Goal: Task Accomplishment & Management: Use online tool/utility

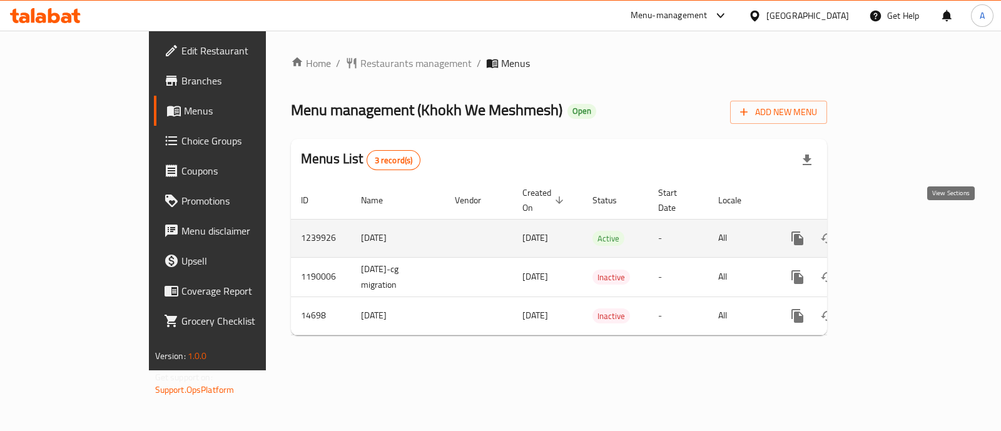
click at [895, 231] on icon "enhanced table" at bounding box center [887, 238] width 15 height 15
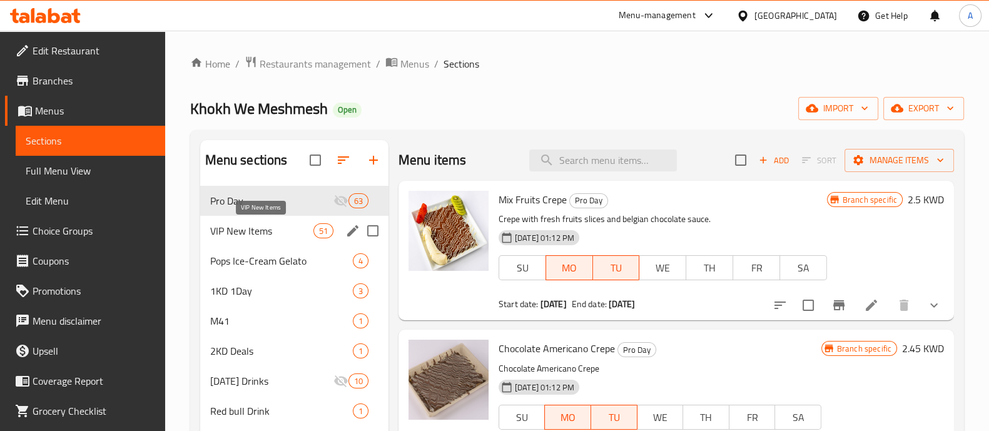
click at [284, 234] on span "VIP New Items" at bounding box center [261, 230] width 103 height 15
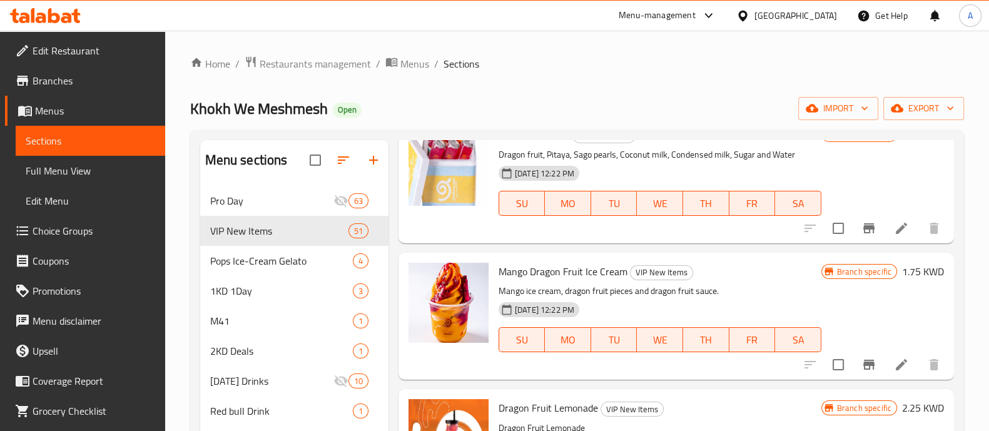
scroll to position [5473, 0]
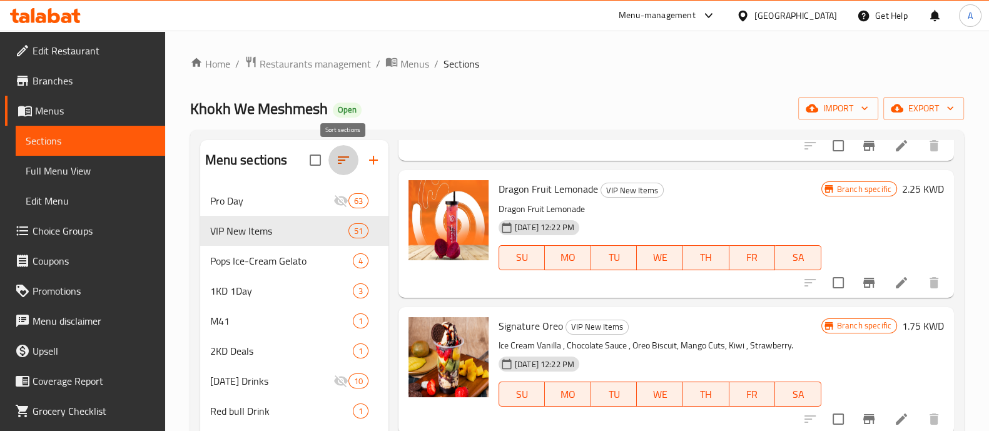
click at [347, 157] on icon "button" at bounding box center [343, 160] width 11 height 8
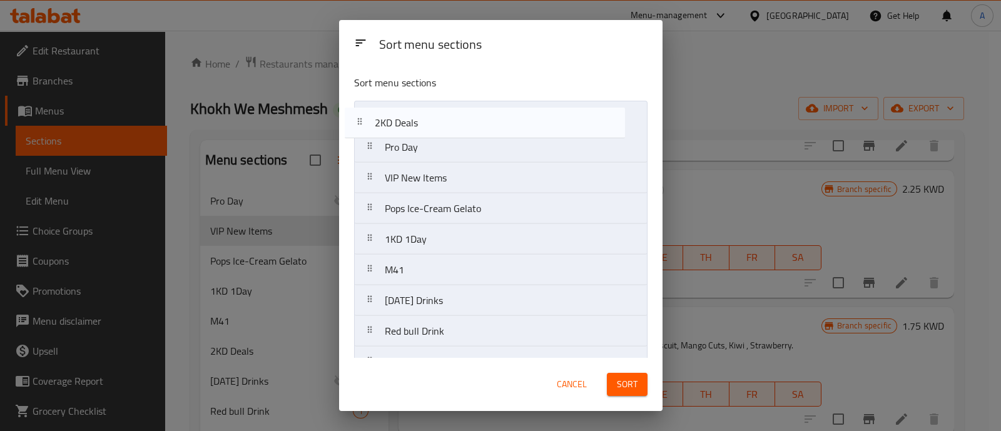
drag, startPoint x: 422, startPoint y: 272, endPoint x: 410, endPoint y: 120, distance: 152.4
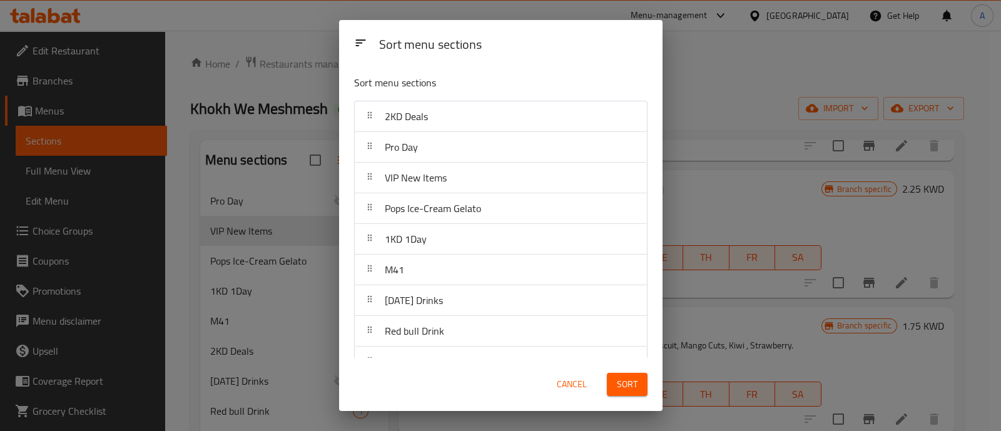
click at [635, 379] on span "Sort" at bounding box center [627, 385] width 21 height 16
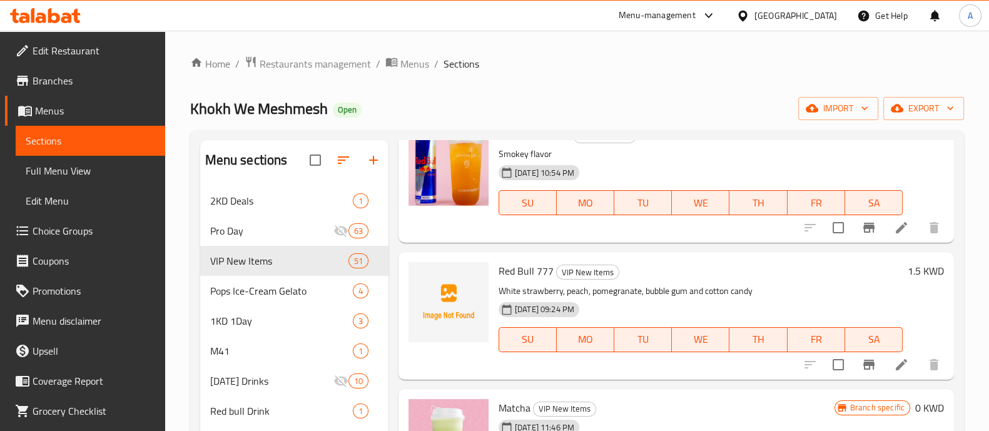
scroll to position [0, 0]
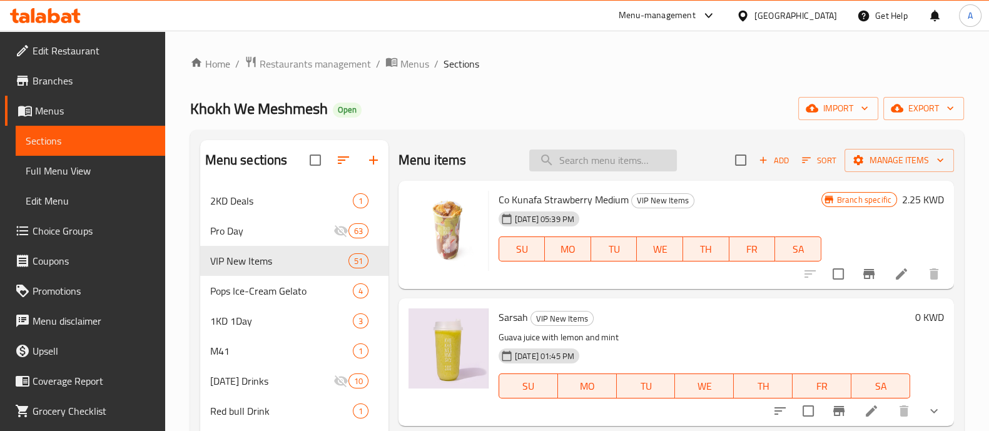
click at [562, 153] on input "search" at bounding box center [603, 160] width 148 height 22
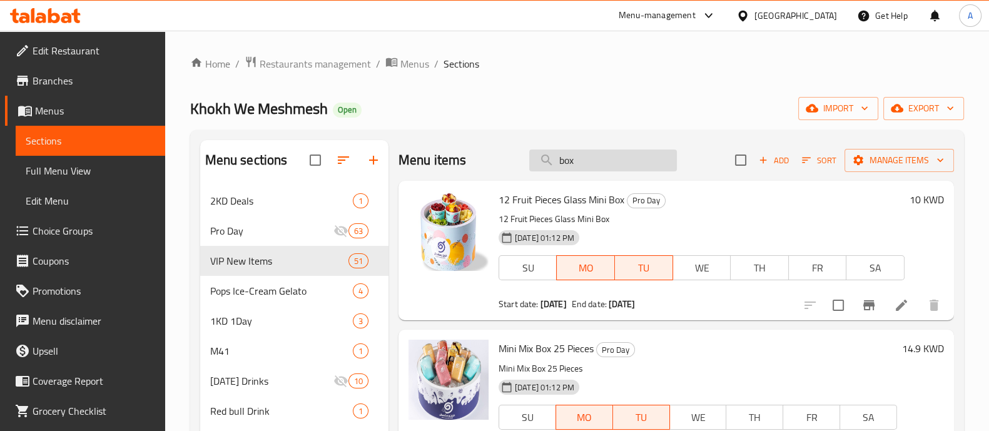
drag, startPoint x: 587, startPoint y: 156, endPoint x: 526, endPoint y: 155, distance: 61.3
click at [529, 155] on input "box" at bounding box center [603, 160] width 148 height 22
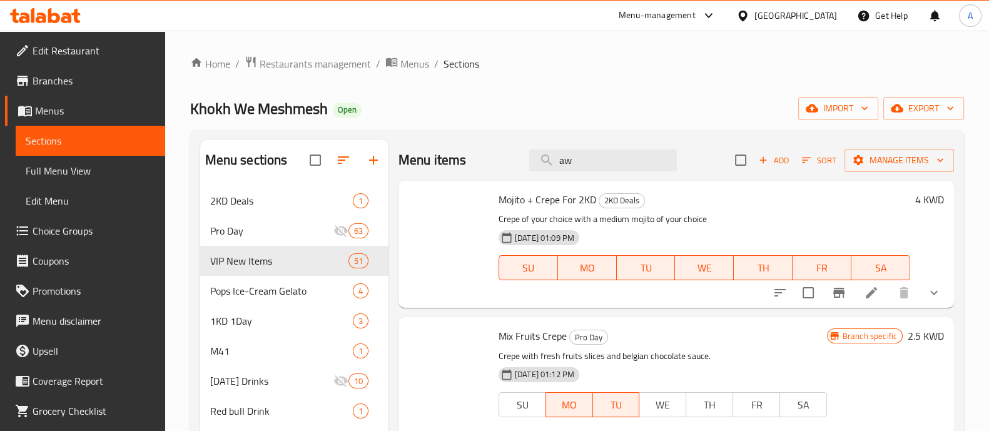
type input "a"
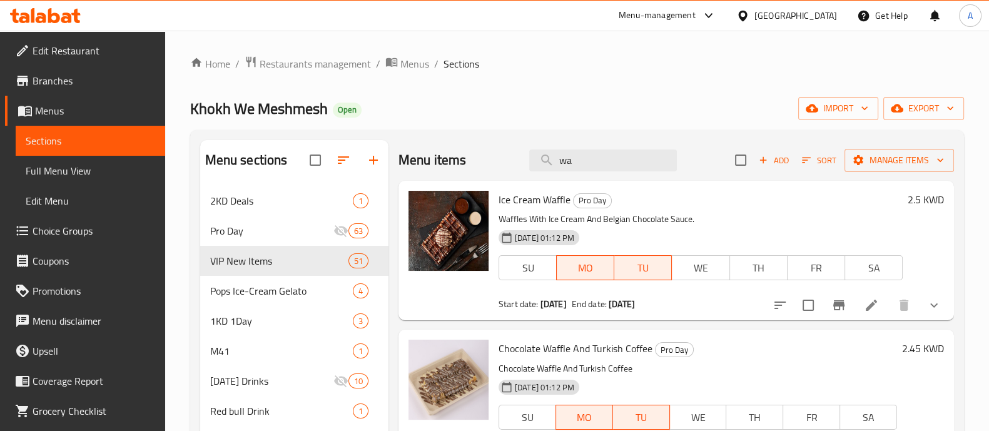
type input "w"
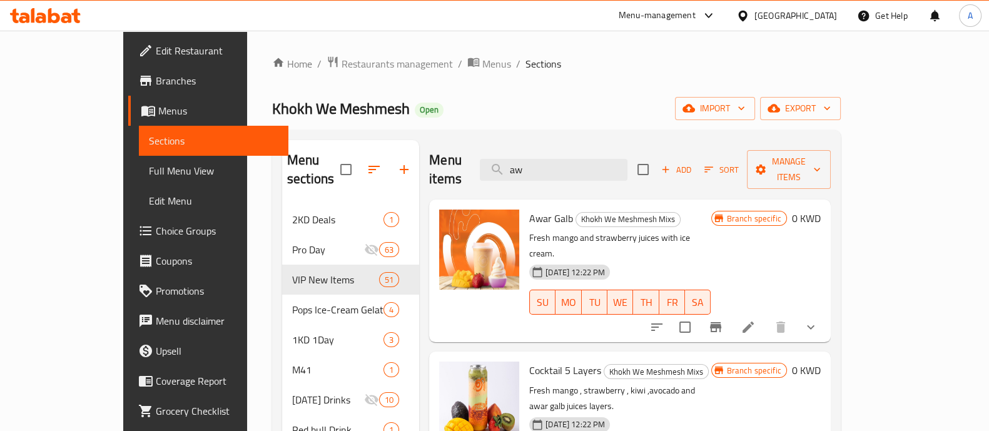
type input "a"
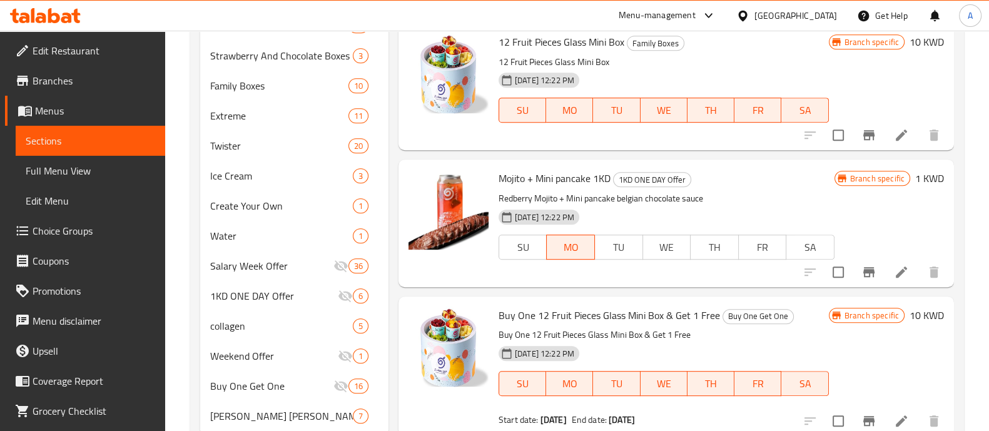
scroll to position [875, 0]
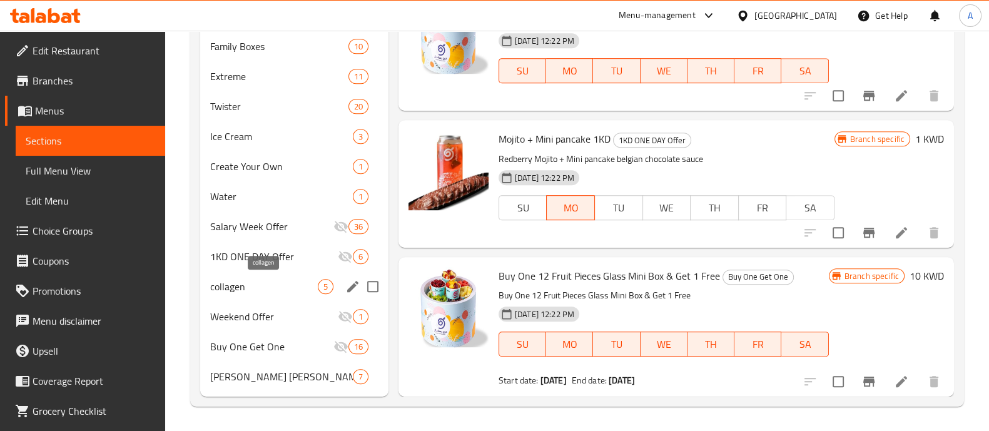
type input "mini"
click at [249, 280] on span "collagen" at bounding box center [264, 286] width 108 height 15
